Goal: Find specific page/section: Find specific page/section

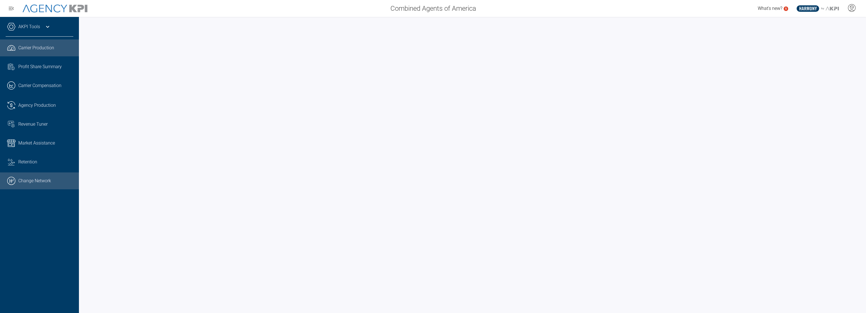
click at [54, 180] on link ".cls-1{fill:none;stroke:#000;stroke-linecap:round;stroke-linejoin:round;stroke-…" at bounding box center [39, 180] width 79 height 17
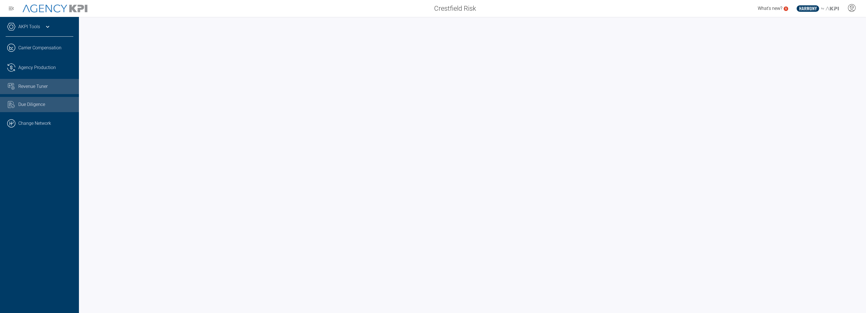
click at [35, 85] on span "Revenue Tuner" at bounding box center [32, 86] width 29 height 7
